Goal: Task Accomplishment & Management: Manage account settings

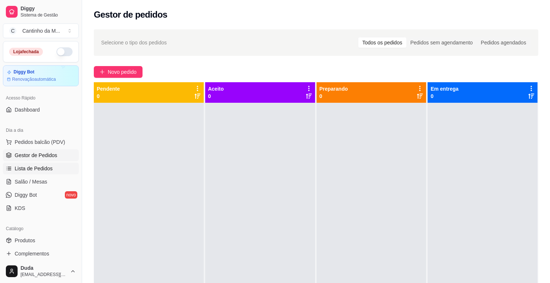
scroll to position [41, 0]
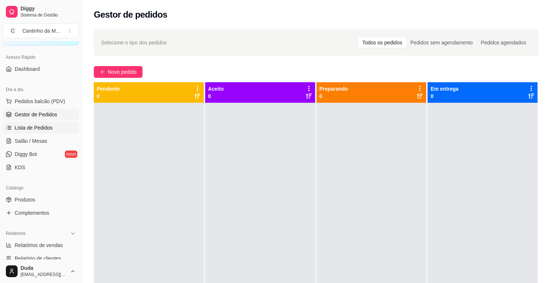
click at [32, 129] on span "Lista de Pedidos" at bounding box center [34, 127] width 38 height 7
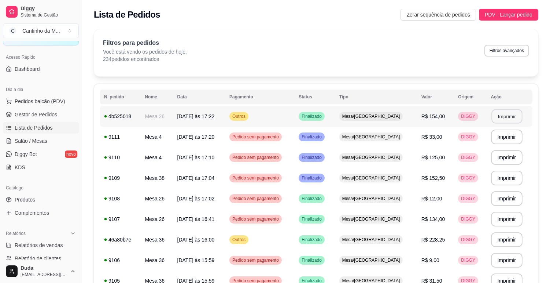
click at [503, 113] on button "Imprimir" at bounding box center [507, 116] width 31 height 14
click at [32, 141] on span "Salão / Mesas" at bounding box center [31, 140] width 33 height 7
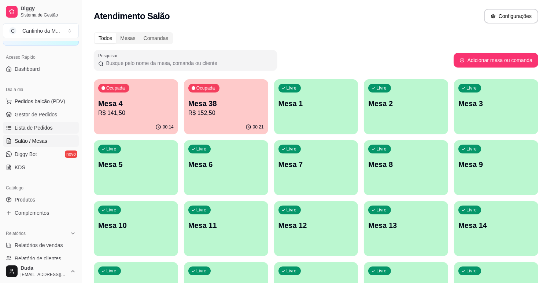
click at [41, 126] on span "Lista de Pedidos" at bounding box center [34, 127] width 38 height 7
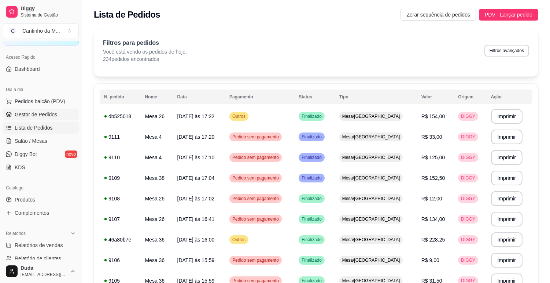
click at [41, 111] on span "Gestor de Pedidos" at bounding box center [36, 114] width 43 height 7
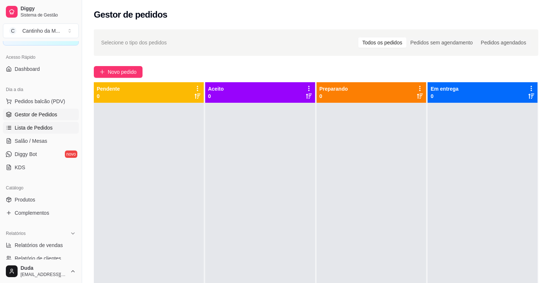
click at [37, 131] on span "Lista de Pedidos" at bounding box center [34, 127] width 38 height 7
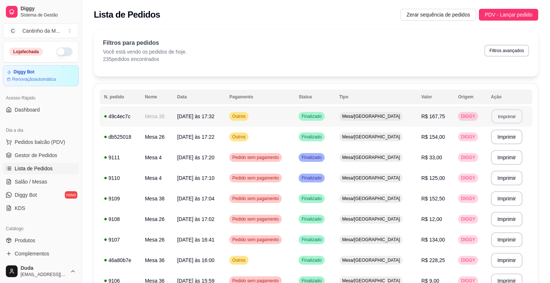
click at [497, 116] on button "Imprimir" at bounding box center [507, 116] width 31 height 14
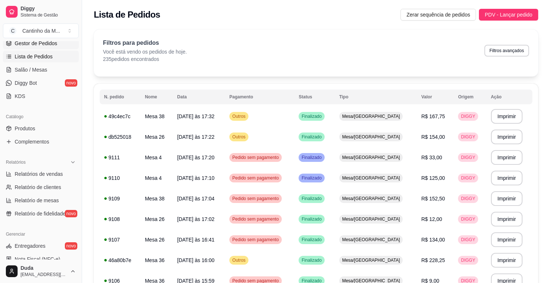
scroll to position [122, 0]
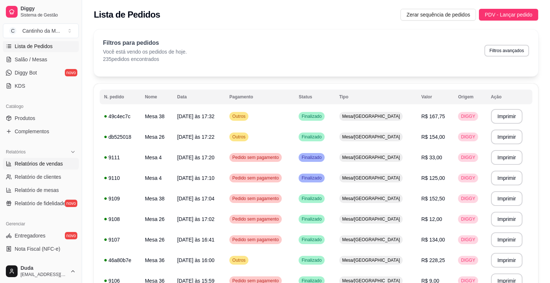
click at [35, 163] on span "Relatórios de vendas" at bounding box center [39, 163] width 48 height 7
select select "ALL"
select select "0"
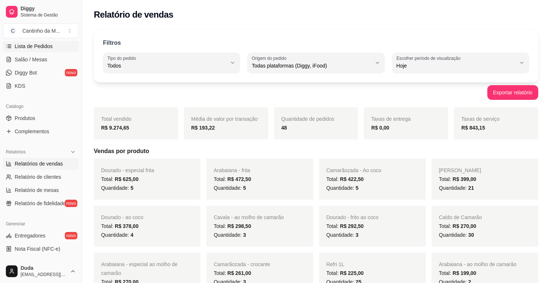
click at [40, 50] on link "Lista de Pedidos" at bounding box center [41, 46] width 76 height 12
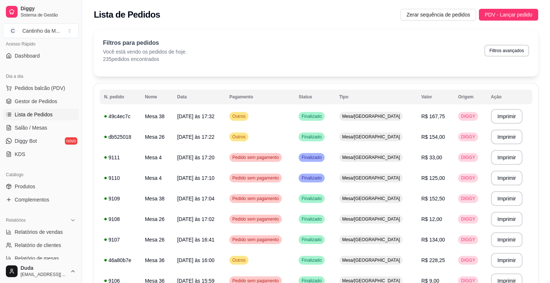
scroll to position [41, 0]
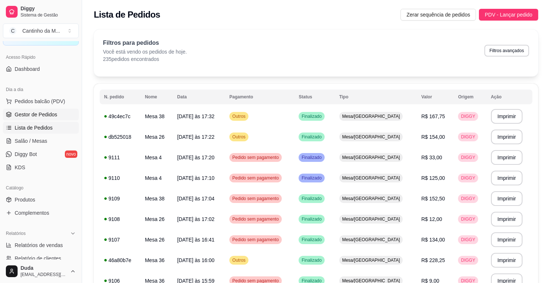
click at [33, 118] on link "Gestor de Pedidos" at bounding box center [41, 115] width 76 height 12
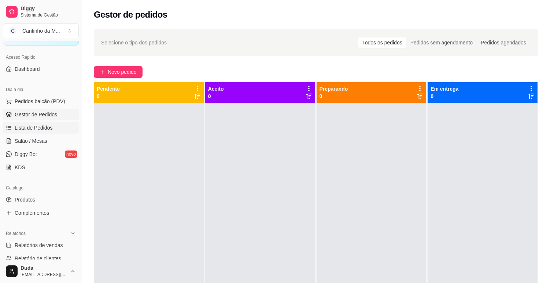
click at [45, 126] on span "Lista de Pedidos" at bounding box center [34, 127] width 38 height 7
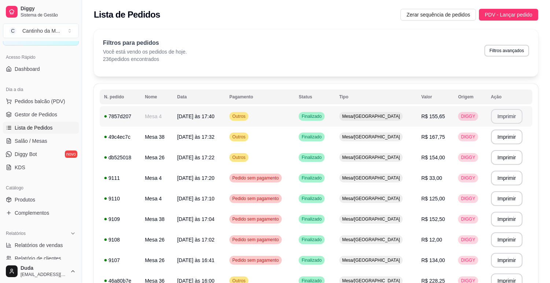
click at [493, 115] on button "Imprimir" at bounding box center [507, 116] width 32 height 15
click at [32, 116] on span "Gestor de Pedidos" at bounding box center [36, 114] width 43 height 7
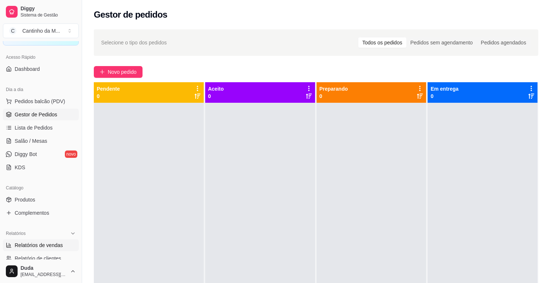
click at [39, 245] on span "Relatórios de vendas" at bounding box center [39, 244] width 48 height 7
select select "ALL"
select select "0"
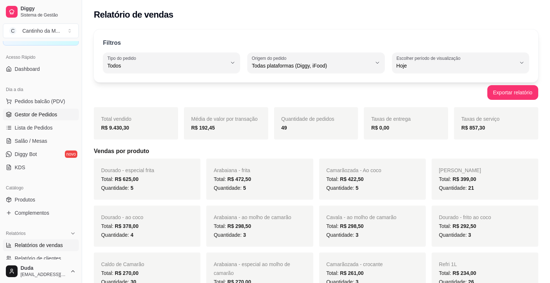
click at [49, 112] on span "Gestor de Pedidos" at bounding box center [36, 114] width 43 height 7
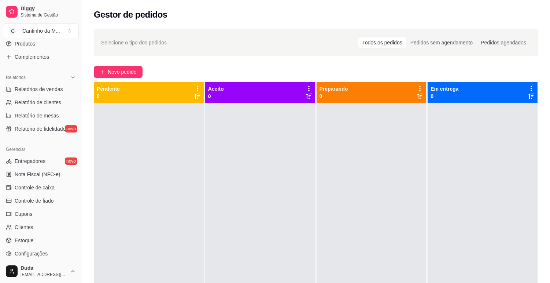
scroll to position [232, 0]
